Goal: Task Accomplishment & Management: Manage account settings

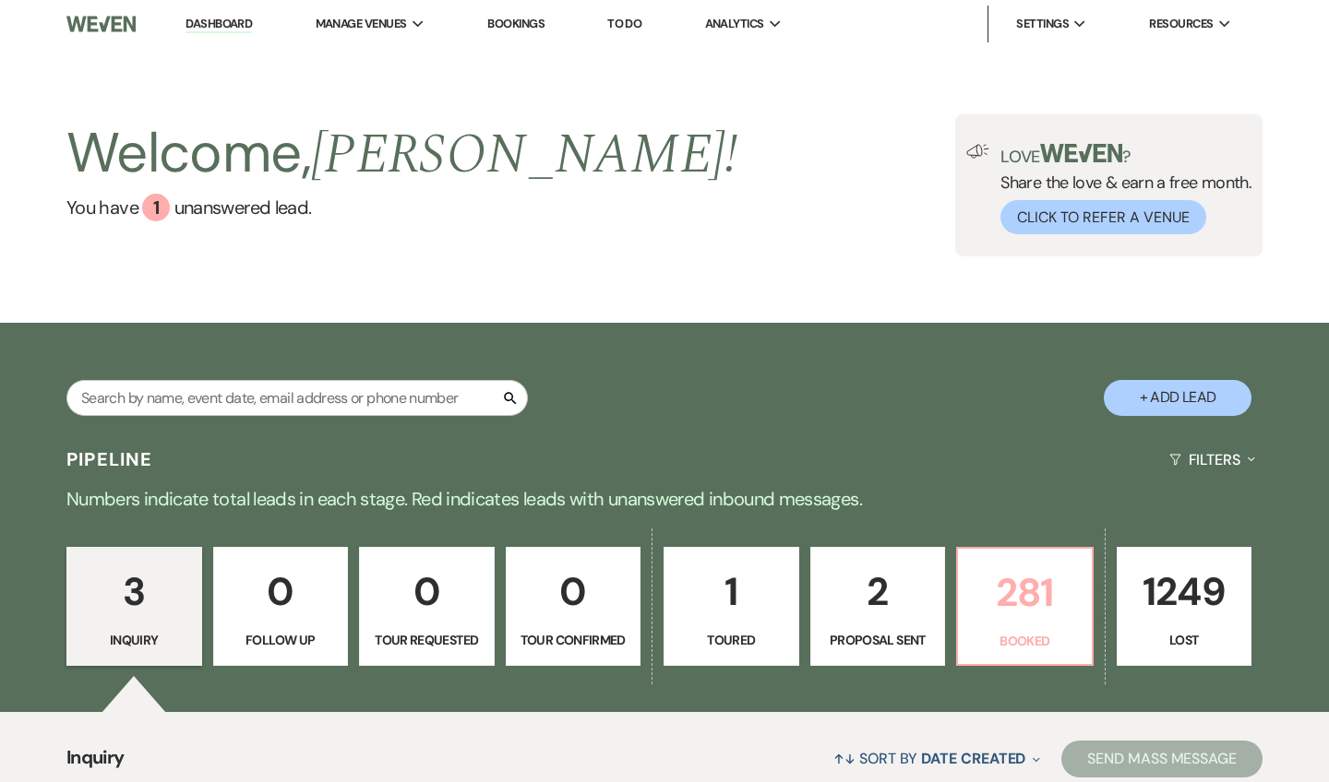
click at [1001, 568] on p "281" at bounding box center [1025, 593] width 112 height 62
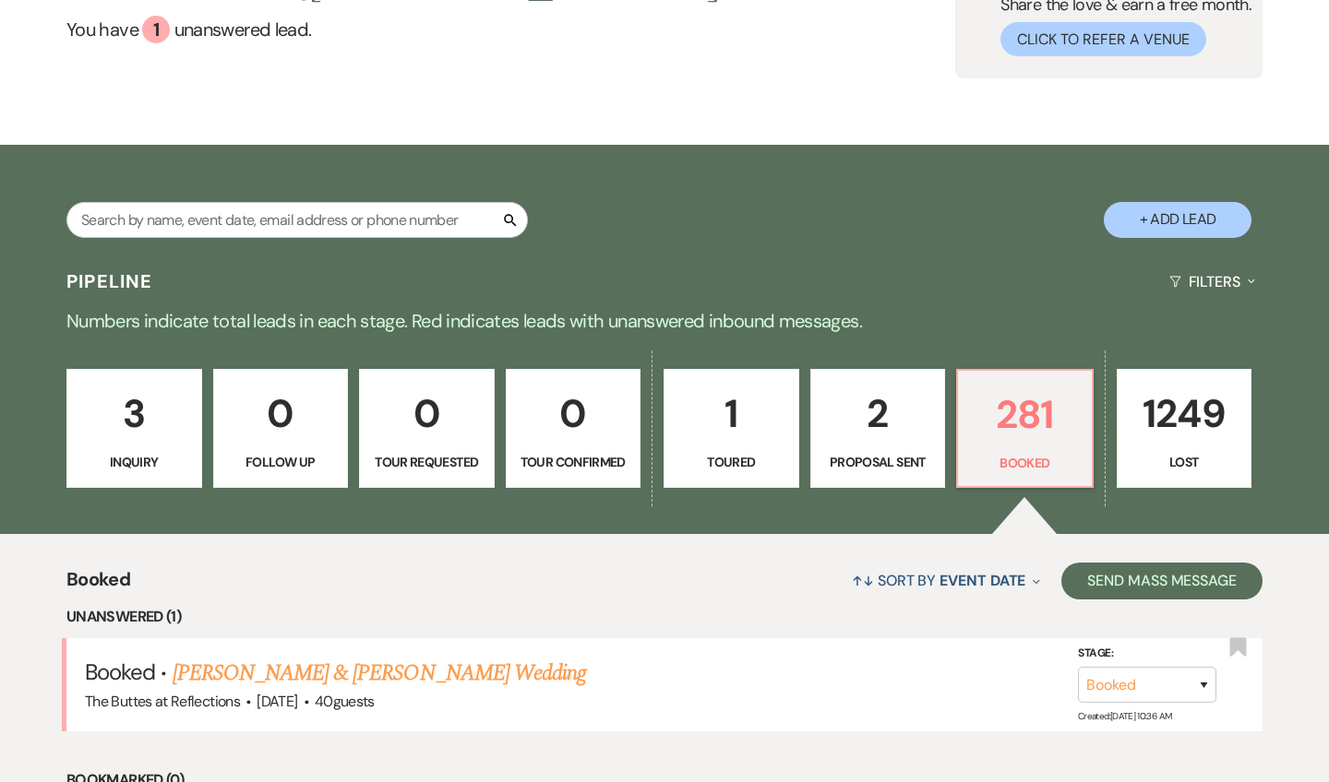
scroll to position [149, 0]
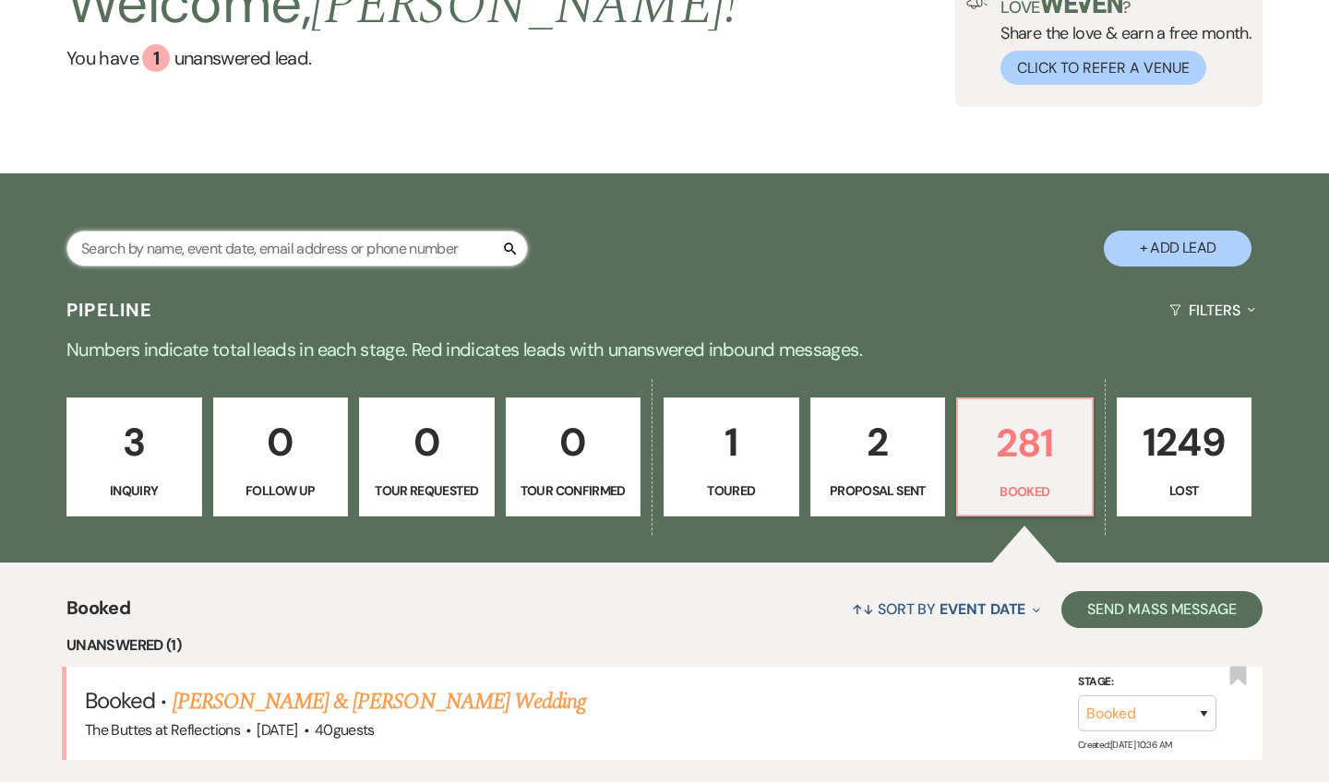
click at [459, 260] on input "text" at bounding box center [296, 249] width 461 height 36
type input "[PERSON_NAME]"
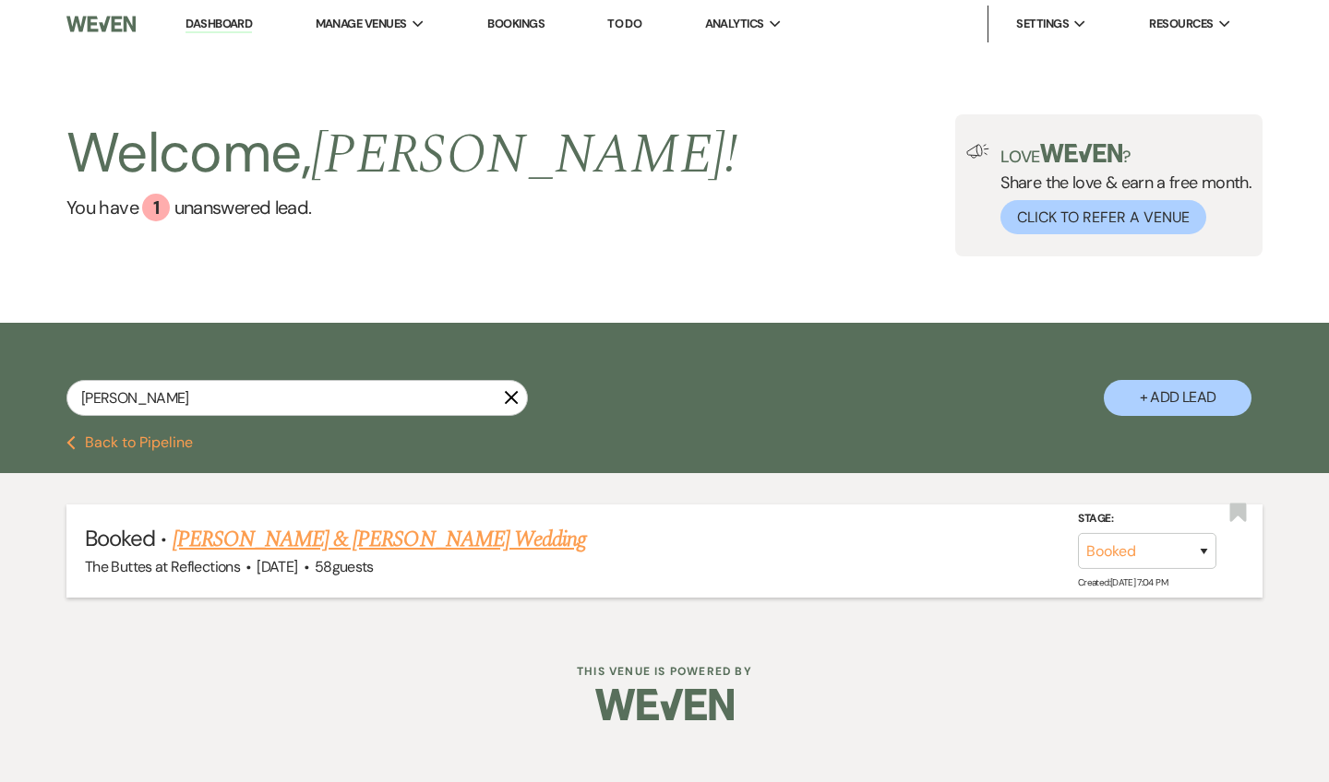
click at [341, 532] on link "[PERSON_NAME] & [PERSON_NAME] Wedding" at bounding box center [379, 539] width 413 height 33
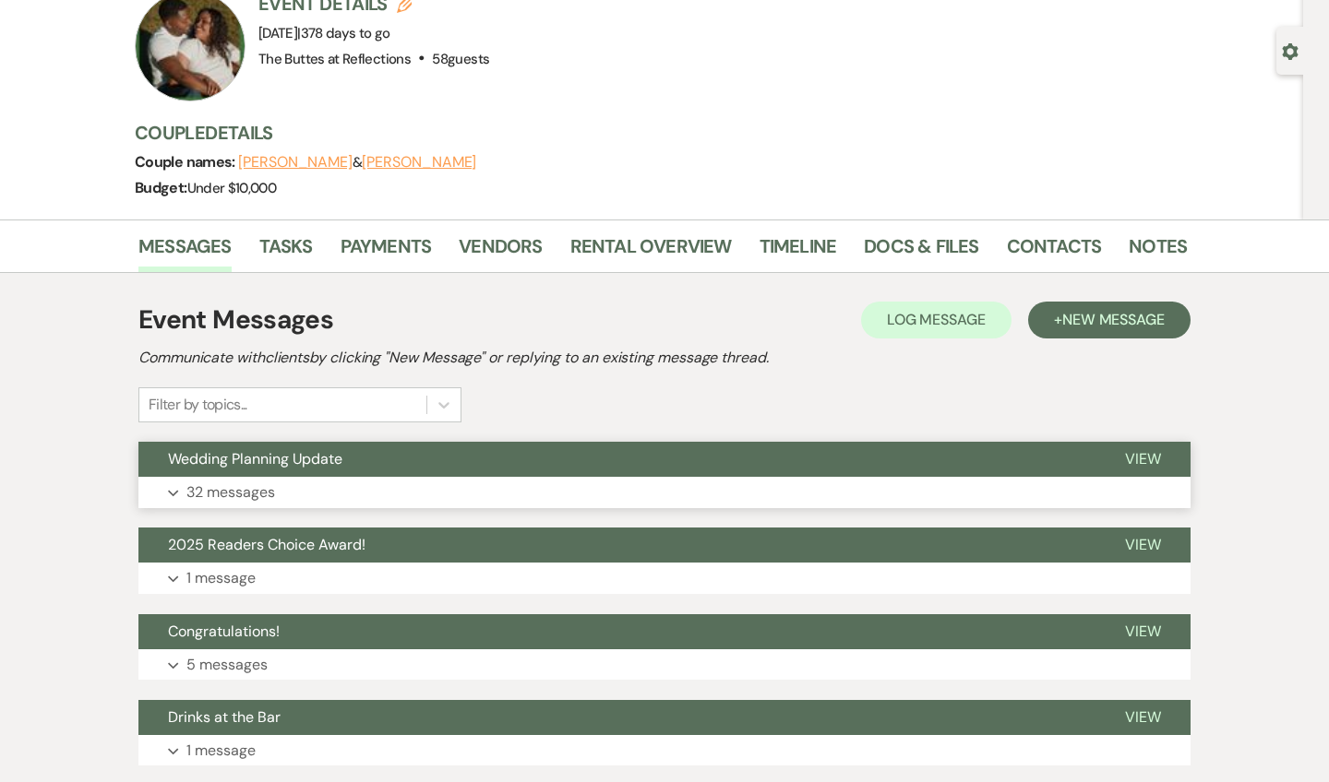
click at [343, 470] on button "Wedding Planning Update" at bounding box center [616, 459] width 957 height 35
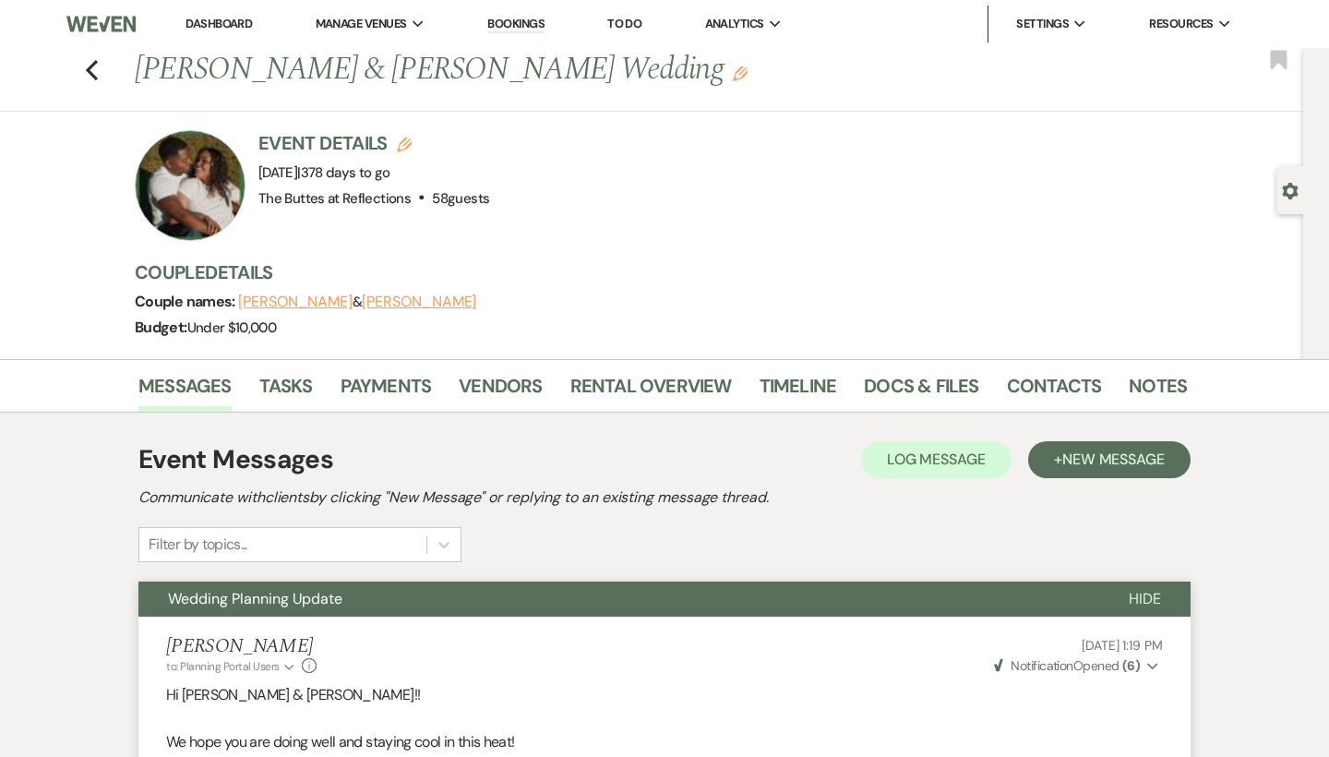
click at [221, 18] on link "Dashboard" at bounding box center [218, 24] width 66 height 16
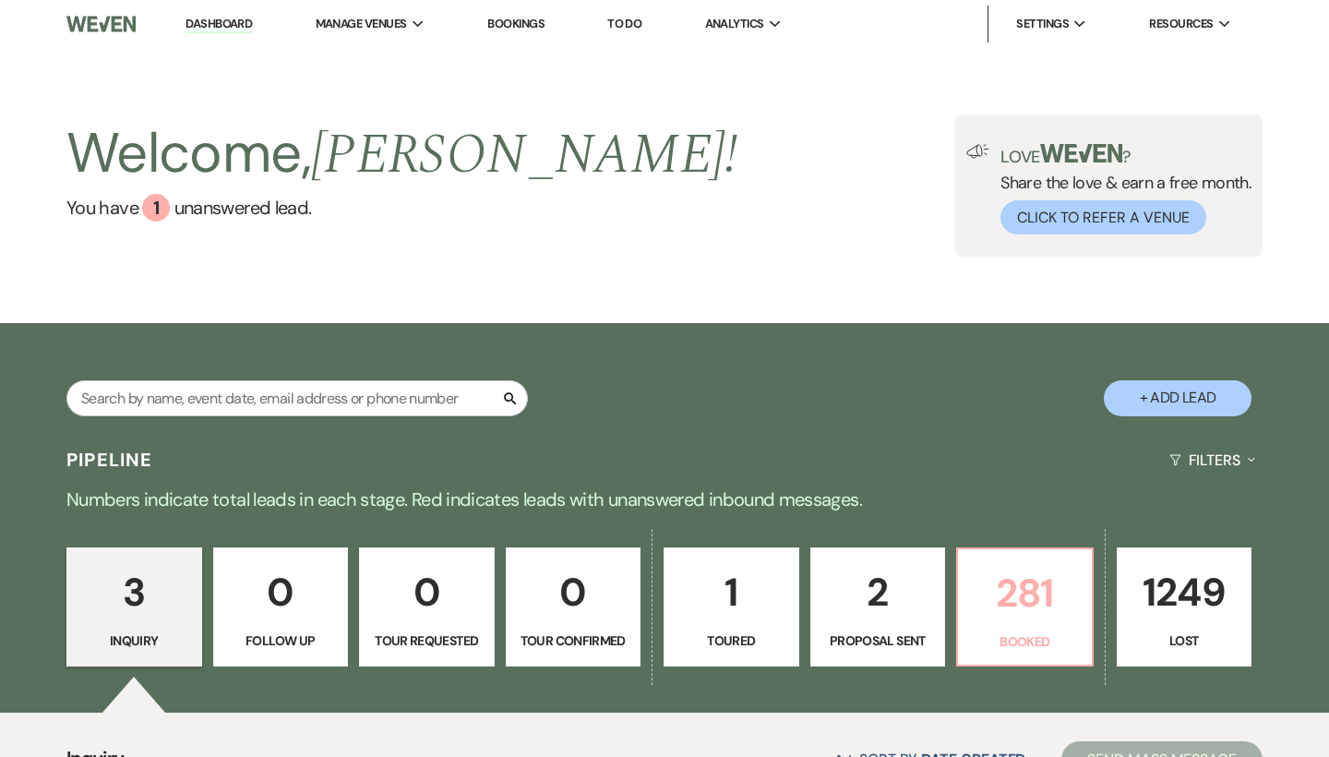
click at [1013, 606] on p "281" at bounding box center [1025, 593] width 112 height 62
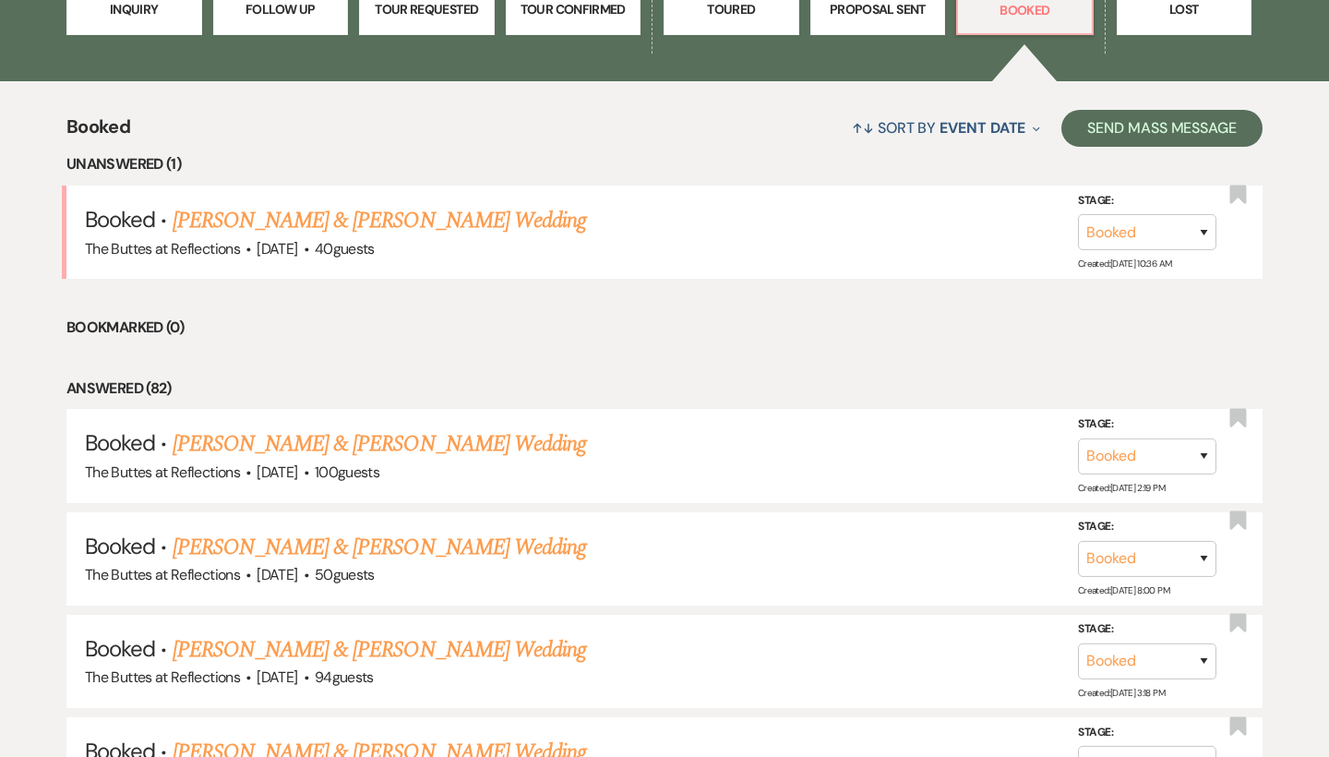
scroll to position [628, 0]
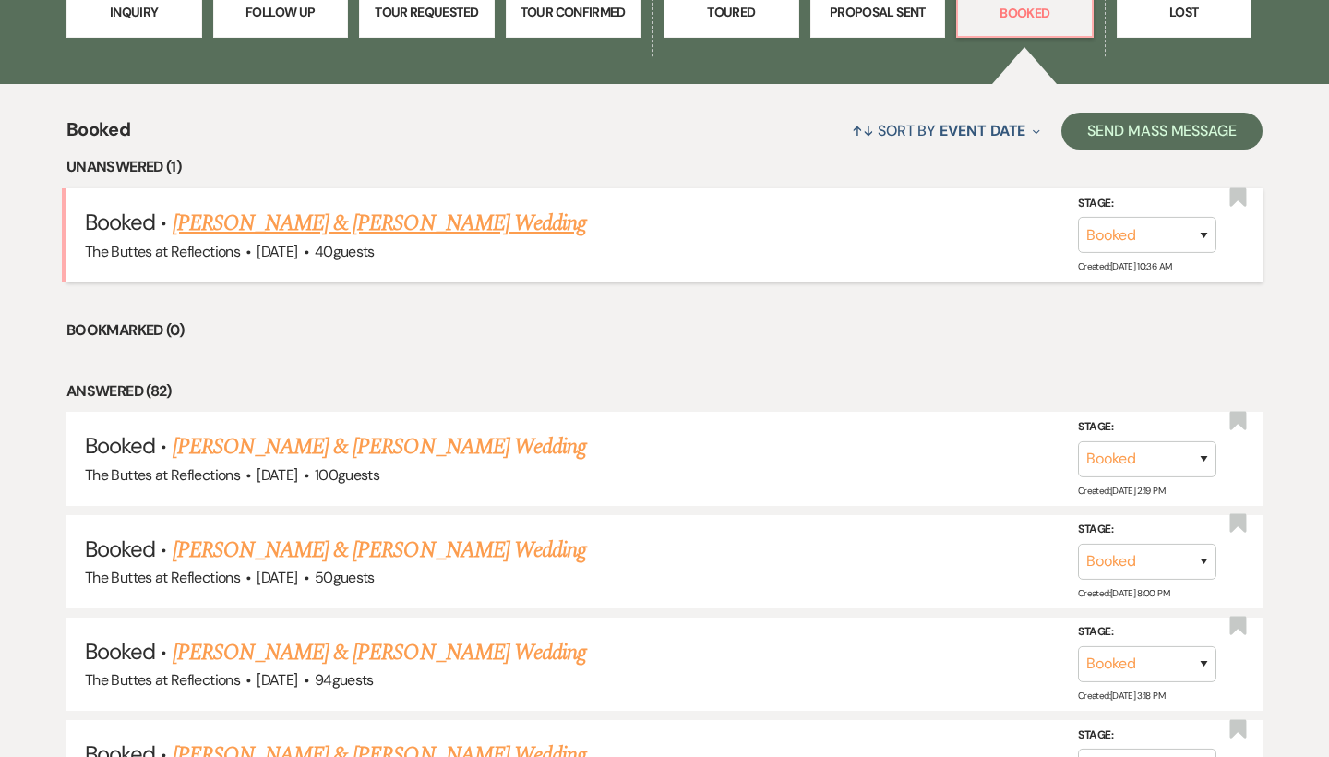
click at [486, 219] on link "[PERSON_NAME] & [PERSON_NAME] Wedding" at bounding box center [379, 223] width 413 height 33
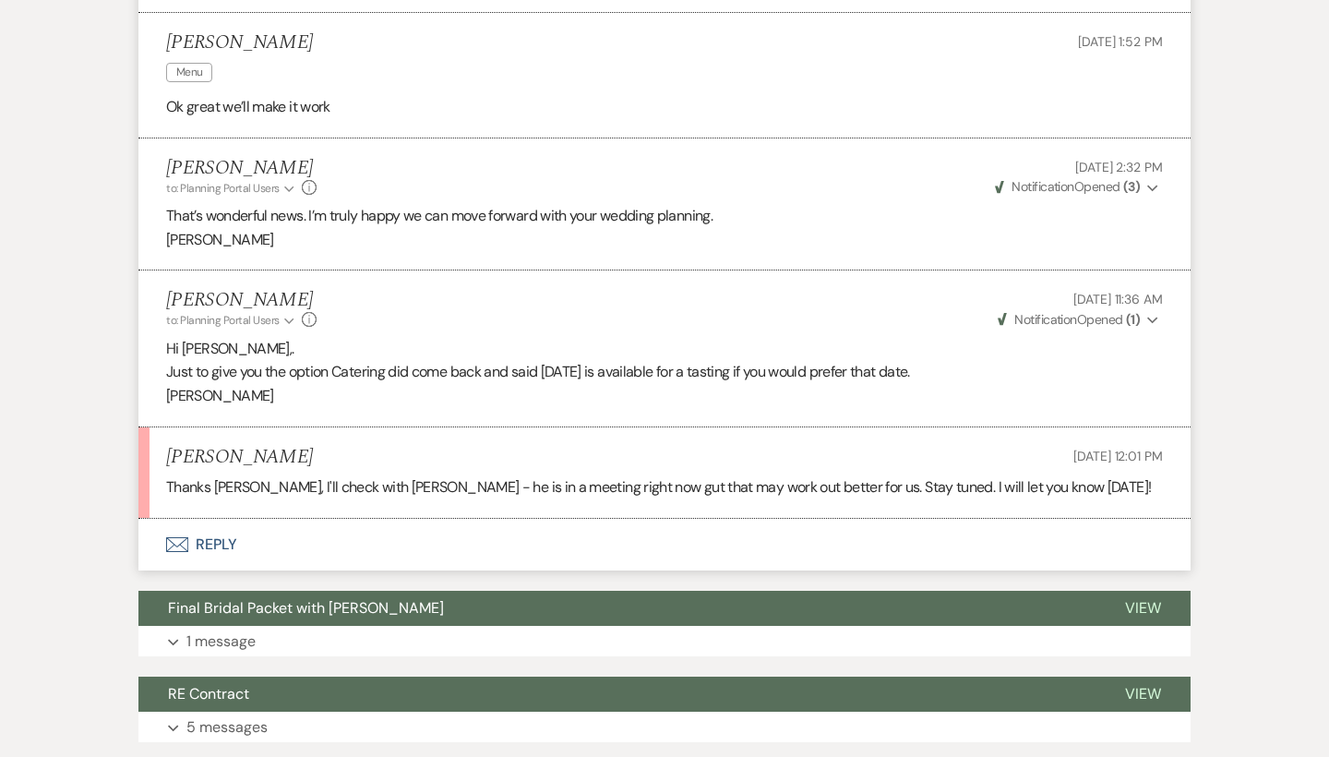
scroll to position [5540, 0]
